Goal: Information Seeking & Learning: Learn about a topic

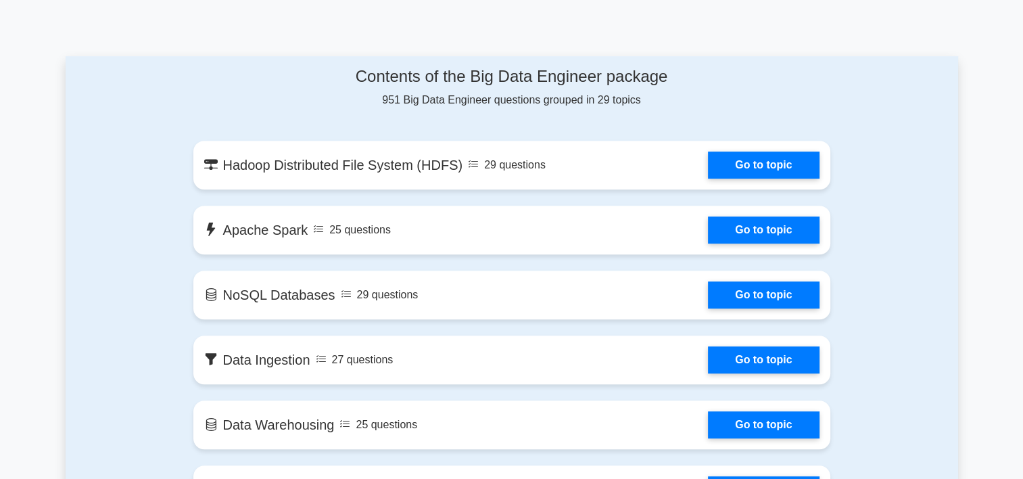
scroll to position [676, 0]
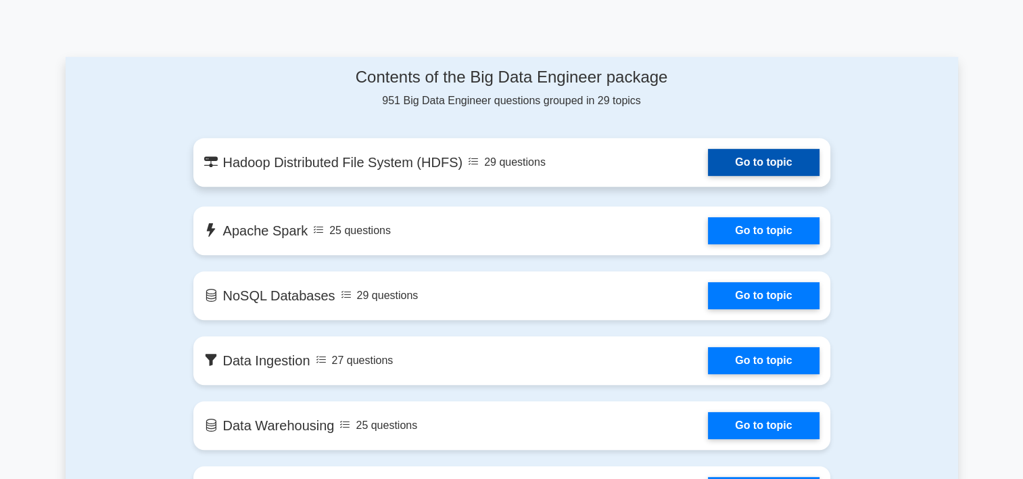
click at [708, 170] on link "Go to topic" at bounding box center [763, 162] width 111 height 27
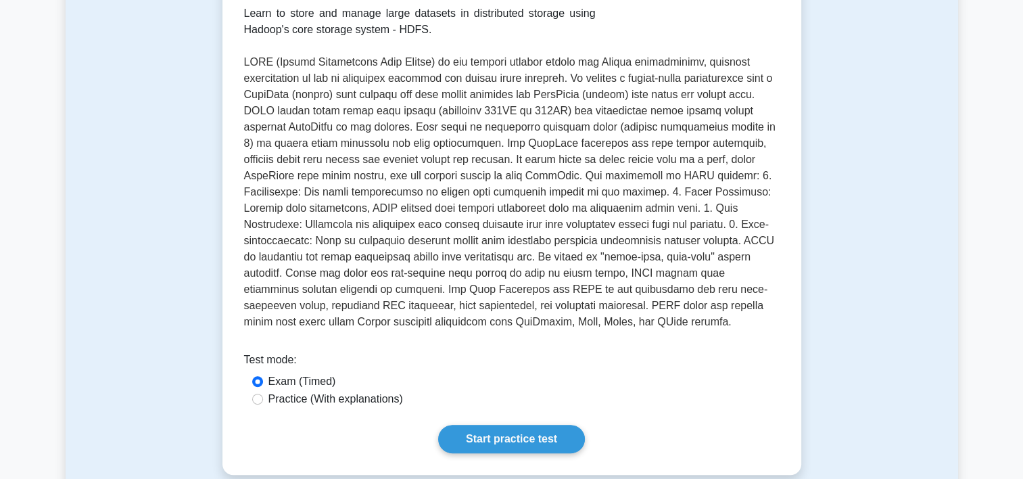
scroll to position [68, 0]
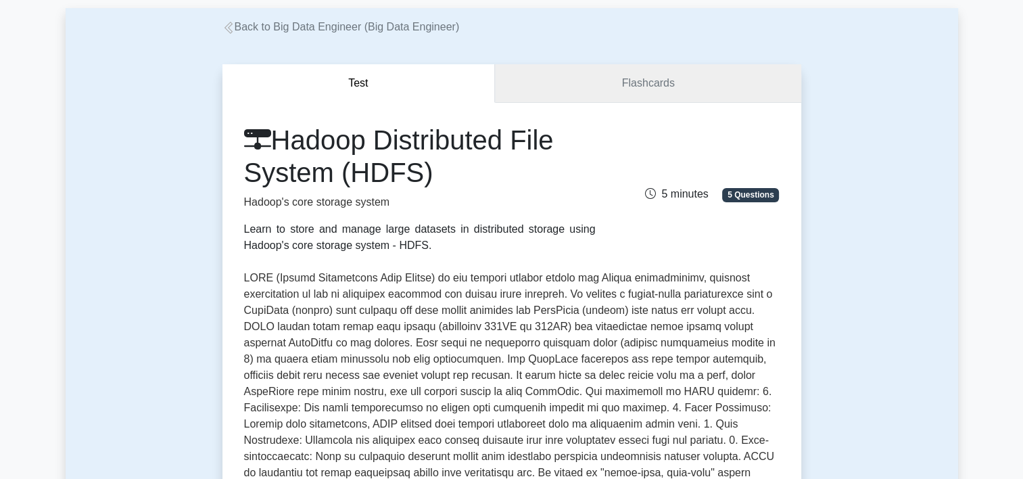
click at [622, 91] on link "Flashcards" at bounding box center [648, 83] width 306 height 39
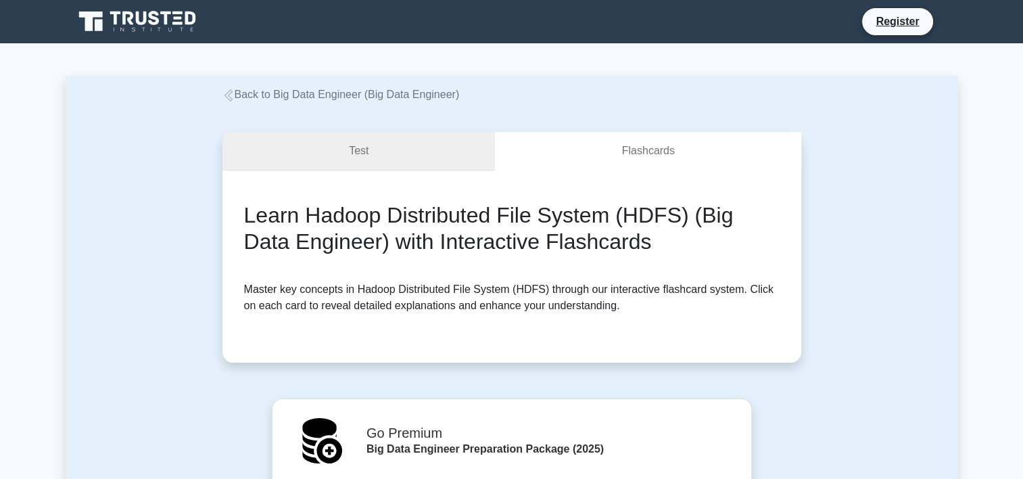
click at [369, 147] on link "Test" at bounding box center [358, 151] width 273 height 39
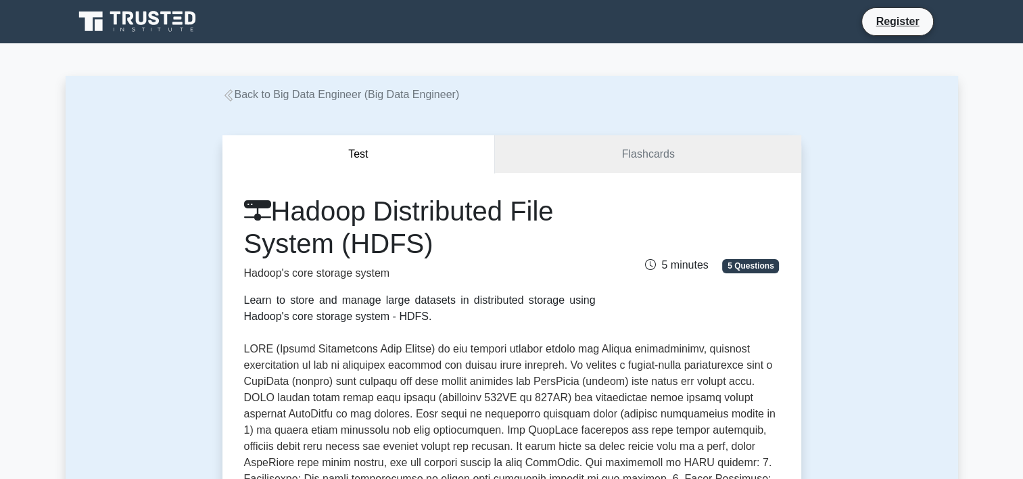
click at [228, 99] on icon at bounding box center [228, 95] width 12 height 12
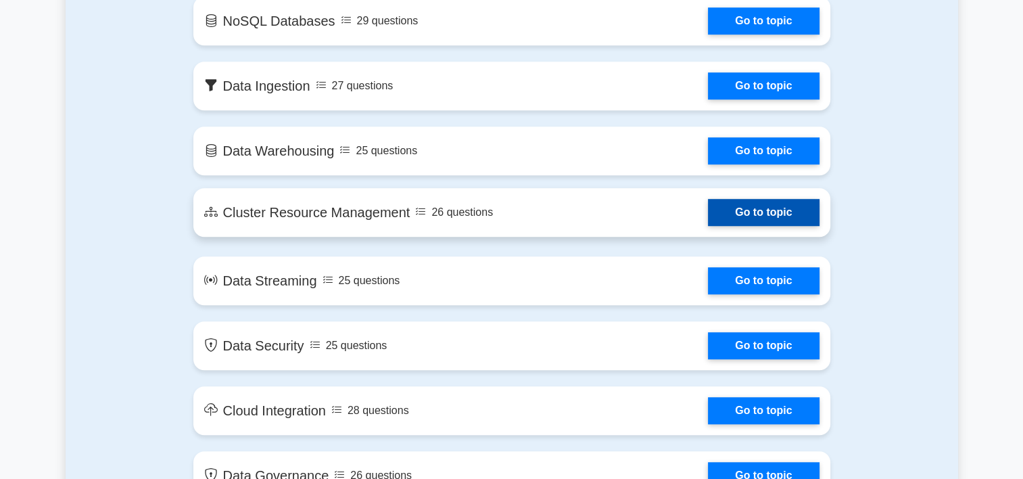
scroll to position [1285, 0]
